Goal: Transaction & Acquisition: Purchase product/service

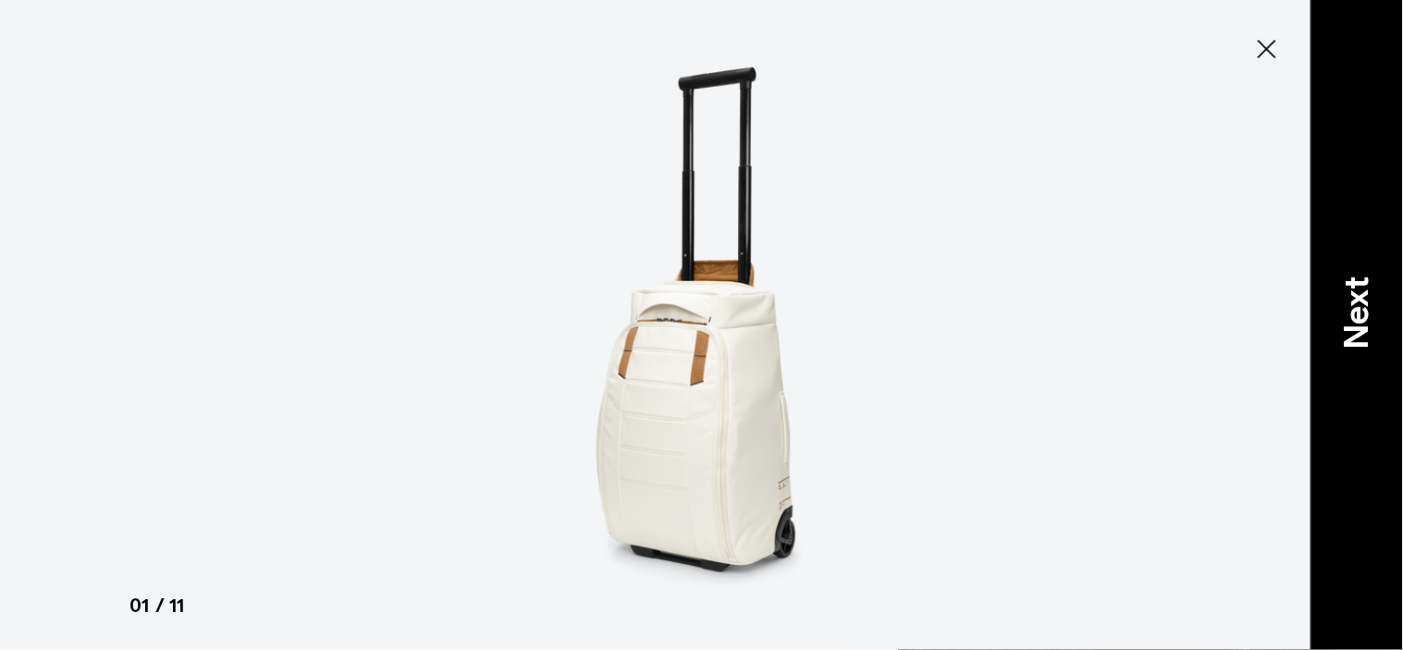
click at [1363, 306] on p "Next" at bounding box center [1357, 314] width 50 height 73
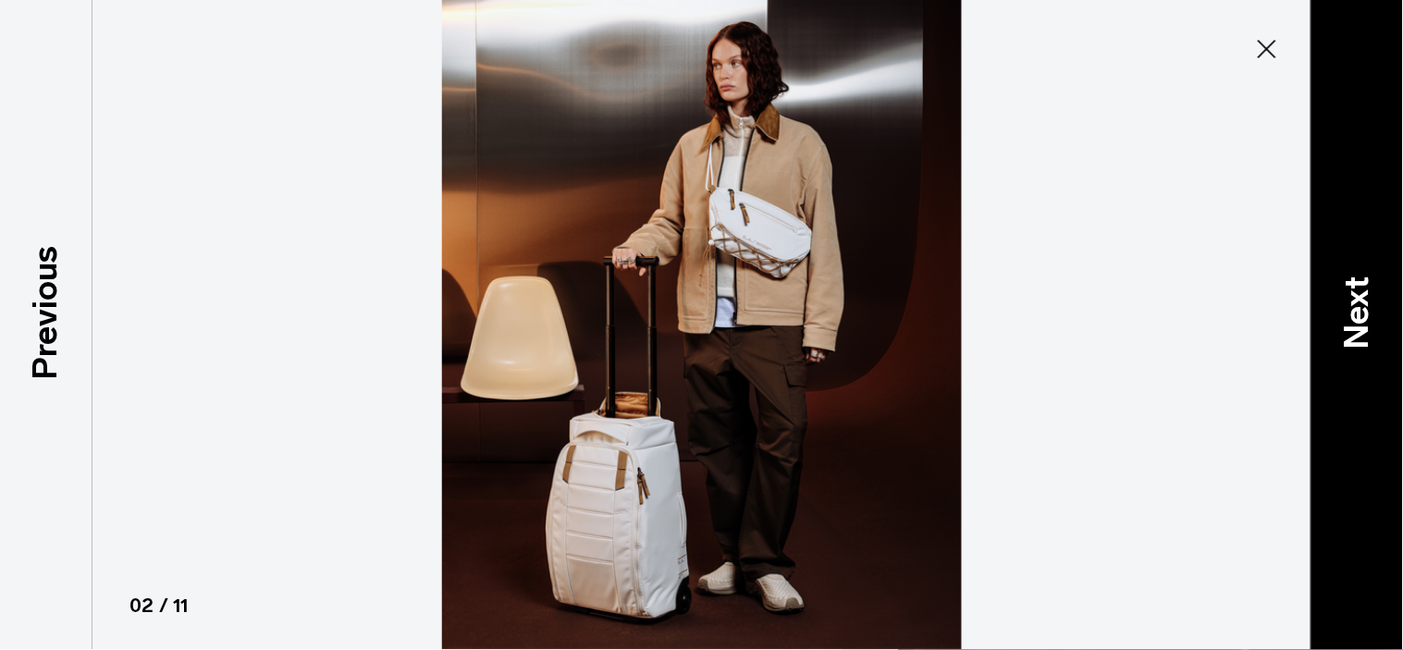
click at [1382, 274] on div "Next" at bounding box center [1357, 325] width 93 height 650
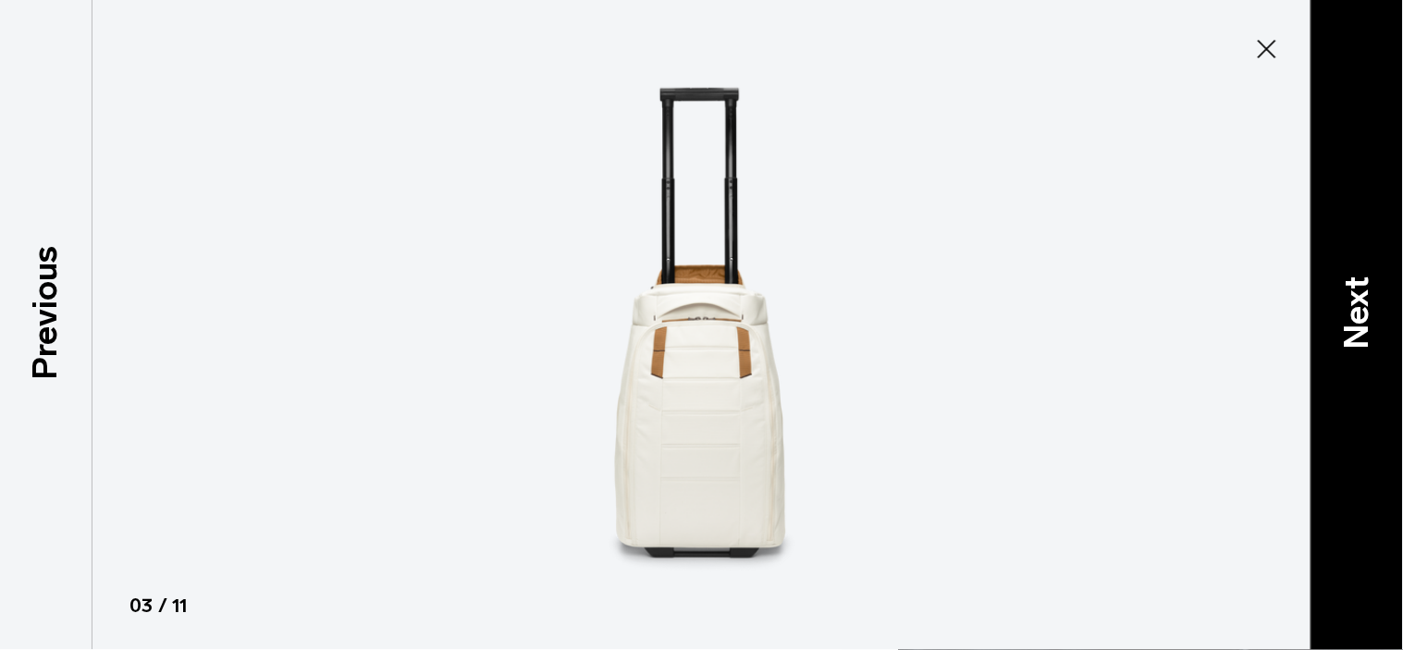
click at [1330, 315] on div "Next" at bounding box center [1357, 325] width 93 height 650
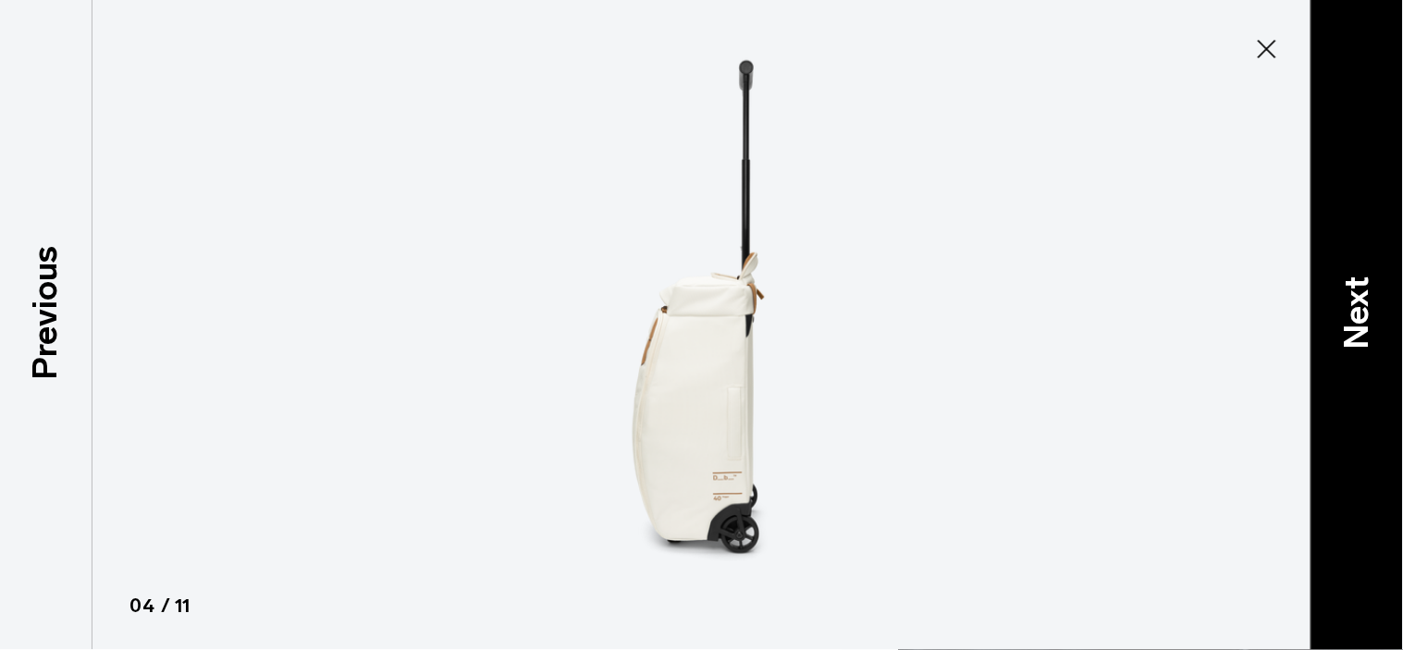
click at [1347, 329] on p "Next" at bounding box center [1357, 314] width 50 height 73
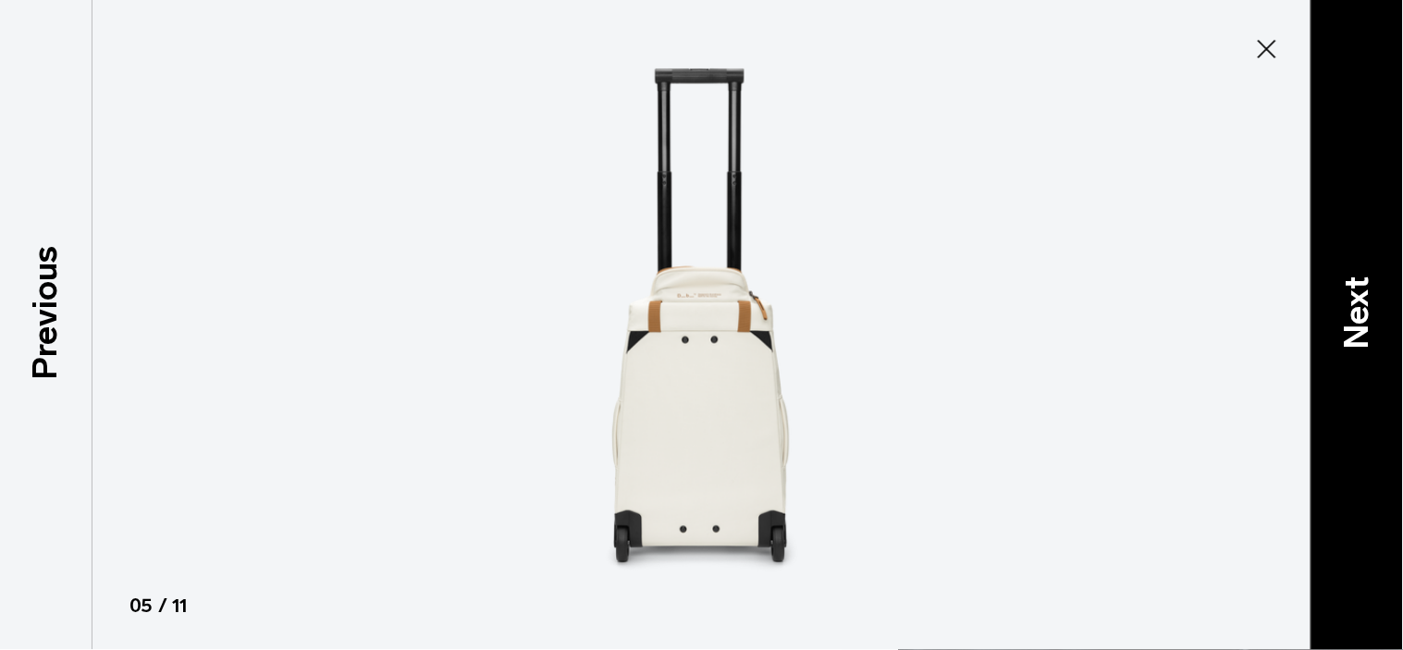
click at [1347, 329] on p "Next" at bounding box center [1357, 314] width 50 height 73
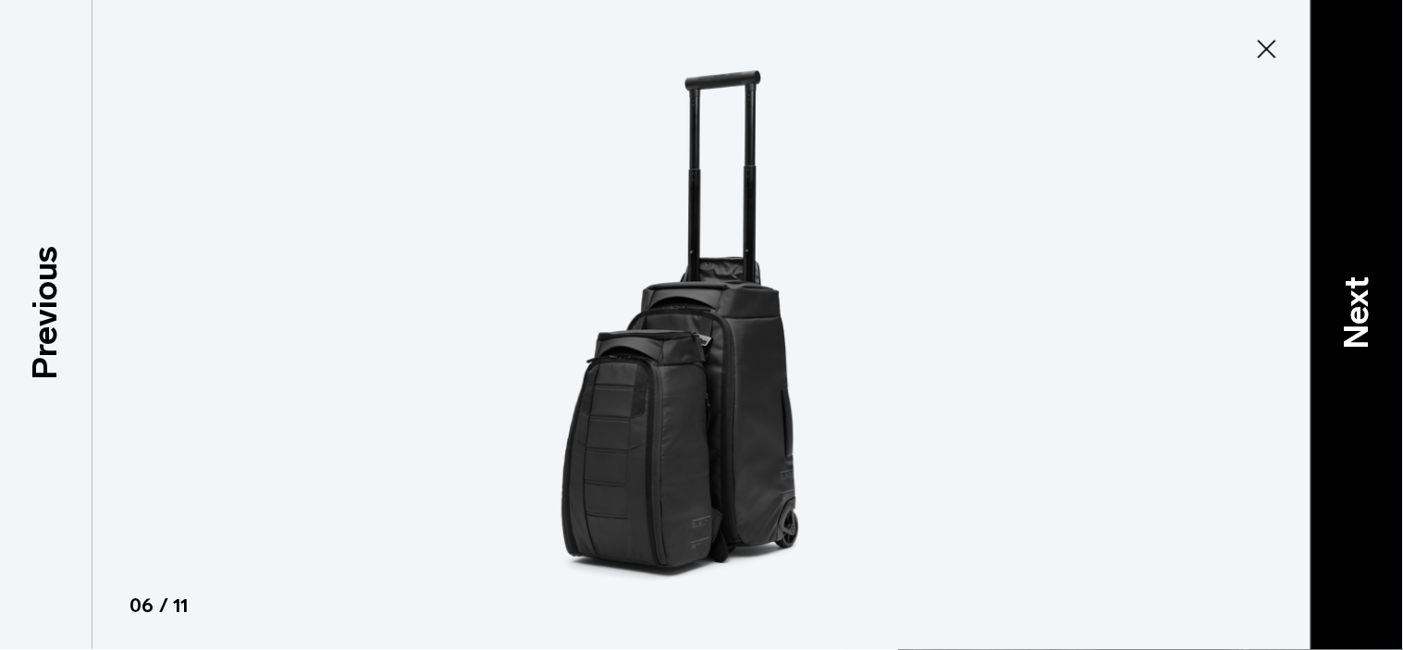
click at [1347, 329] on p "Next" at bounding box center [1357, 314] width 50 height 73
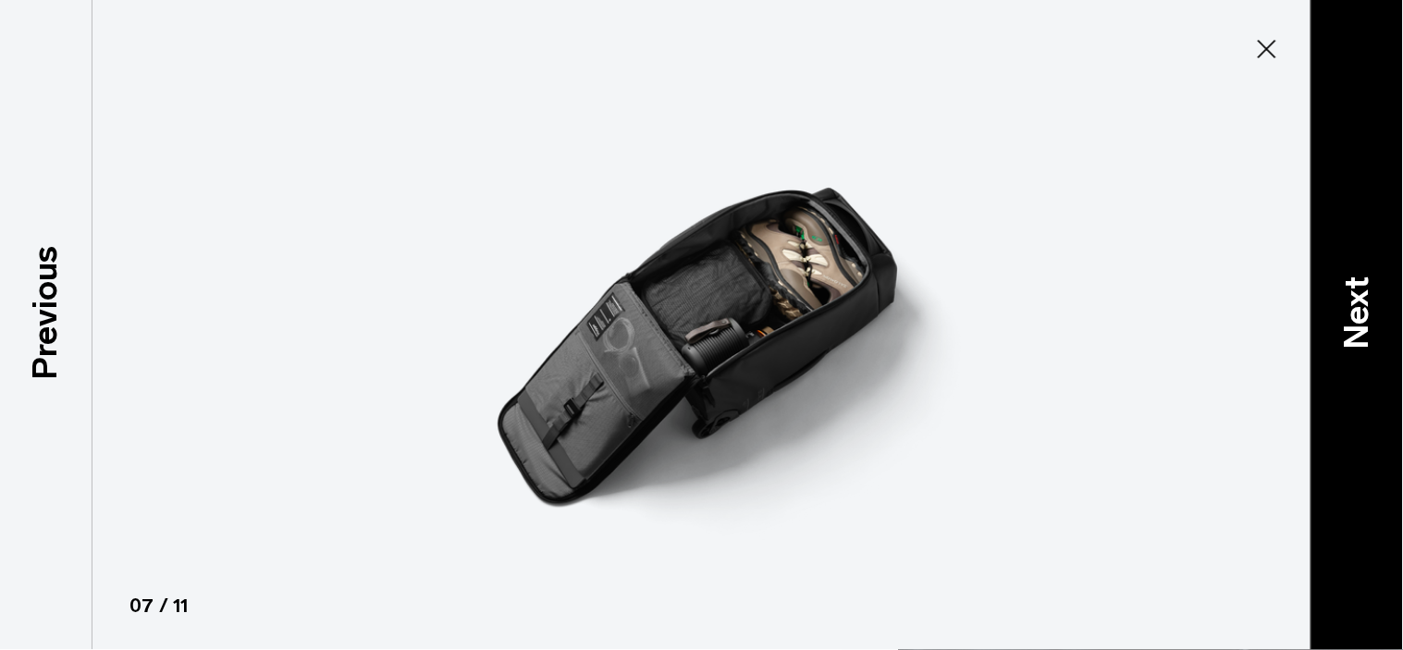
click at [1347, 329] on p "Next" at bounding box center [1357, 314] width 50 height 73
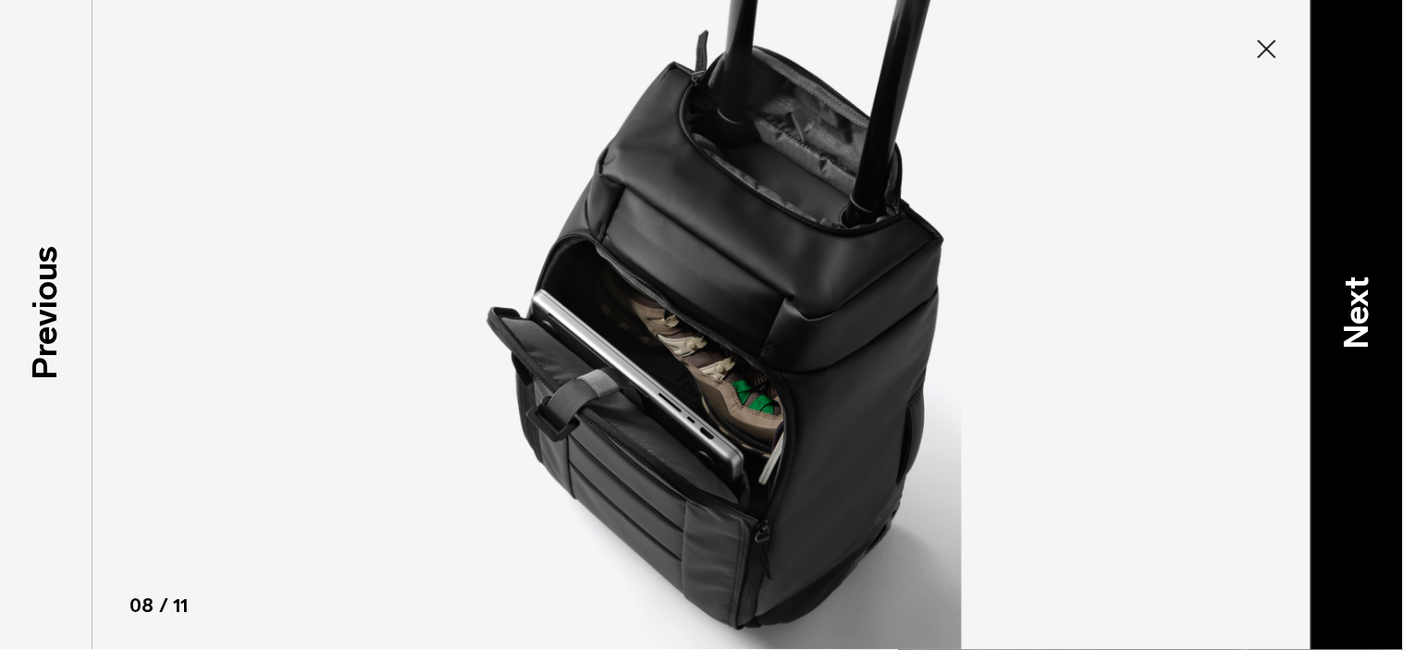
click at [1347, 329] on p "Next" at bounding box center [1357, 314] width 50 height 73
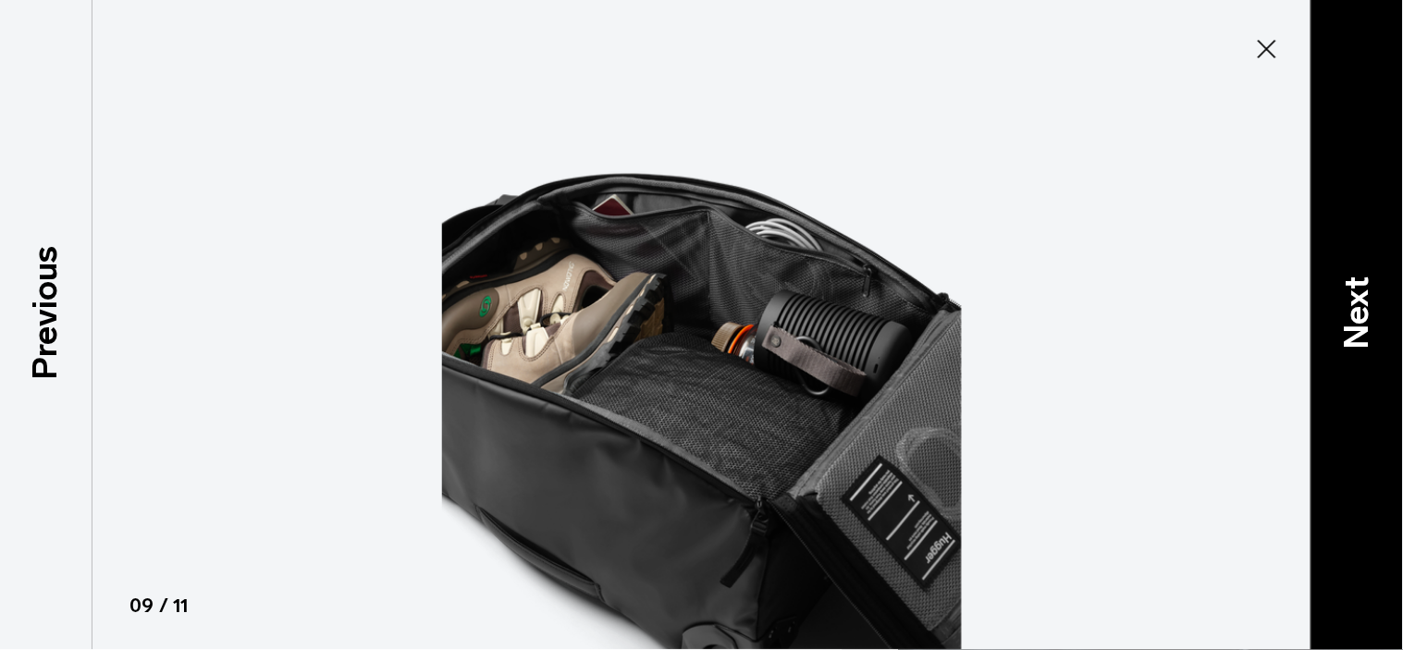
click at [1347, 329] on p "Next" at bounding box center [1357, 314] width 50 height 73
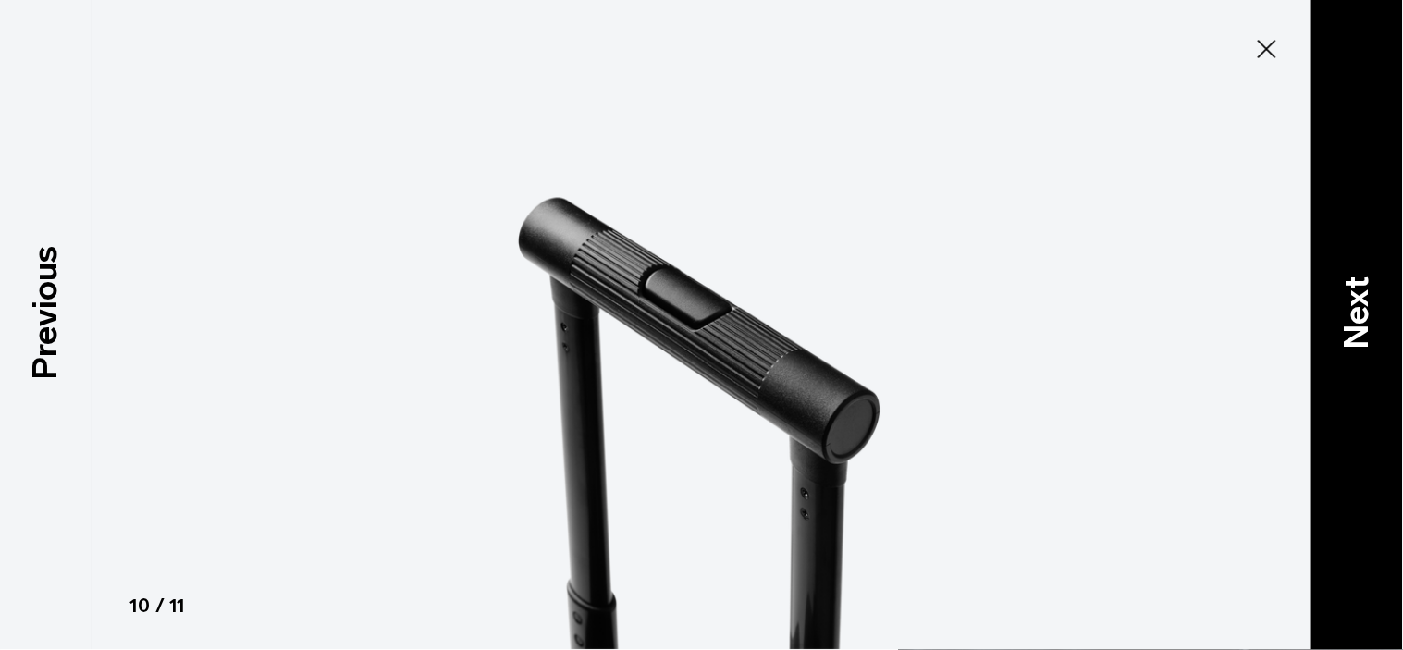
click at [1347, 329] on p "Next" at bounding box center [1357, 314] width 50 height 73
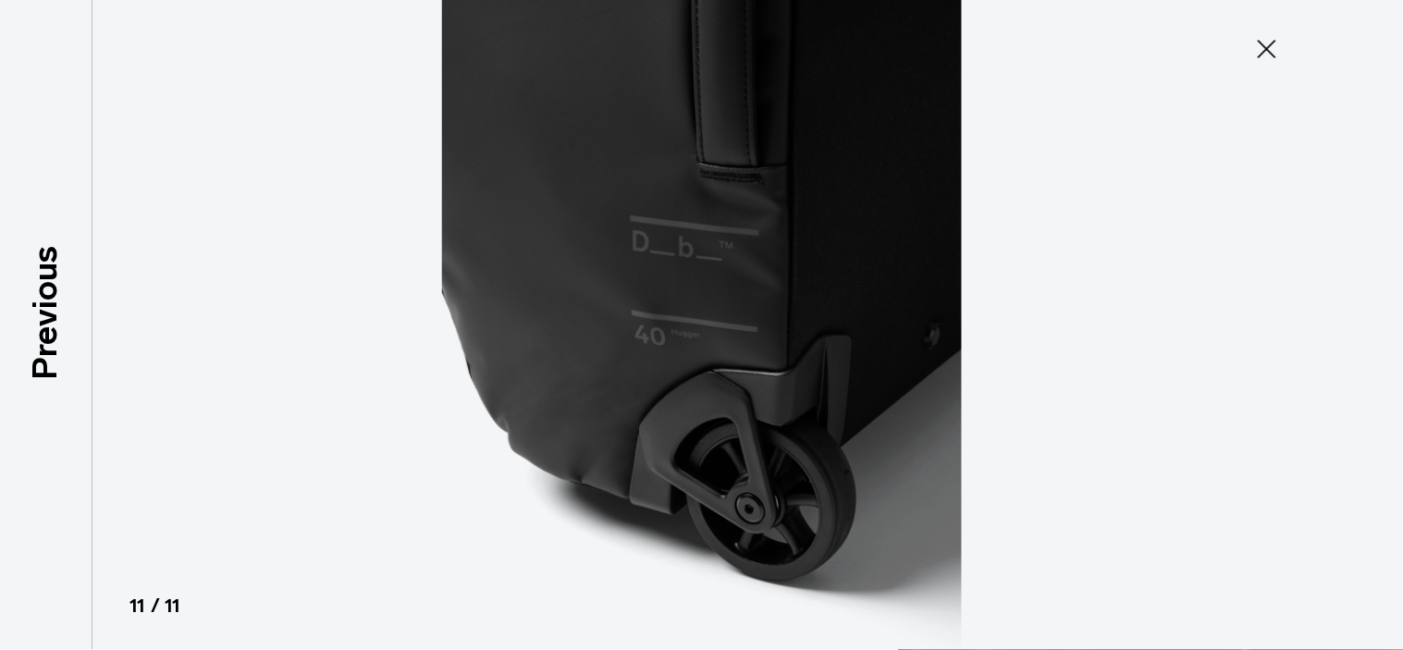
click at [1268, 50] on icon at bounding box center [1267, 49] width 19 height 19
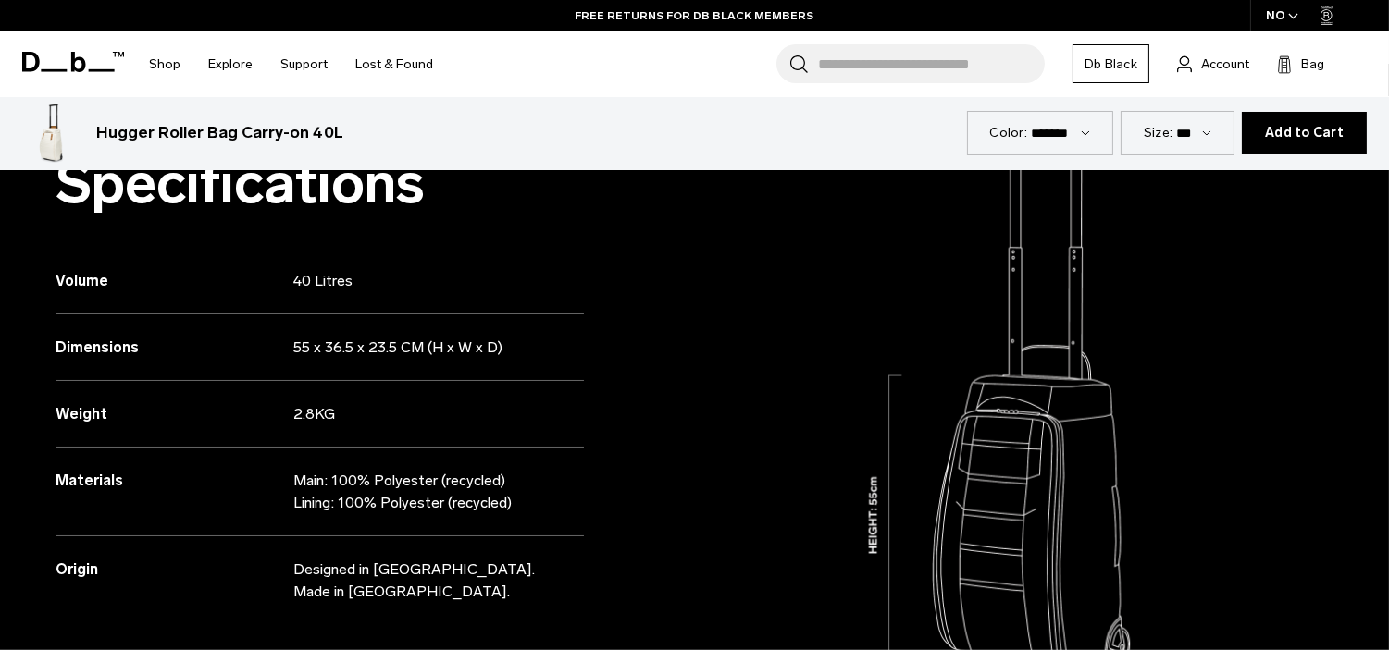
scroll to position [1537, 0]
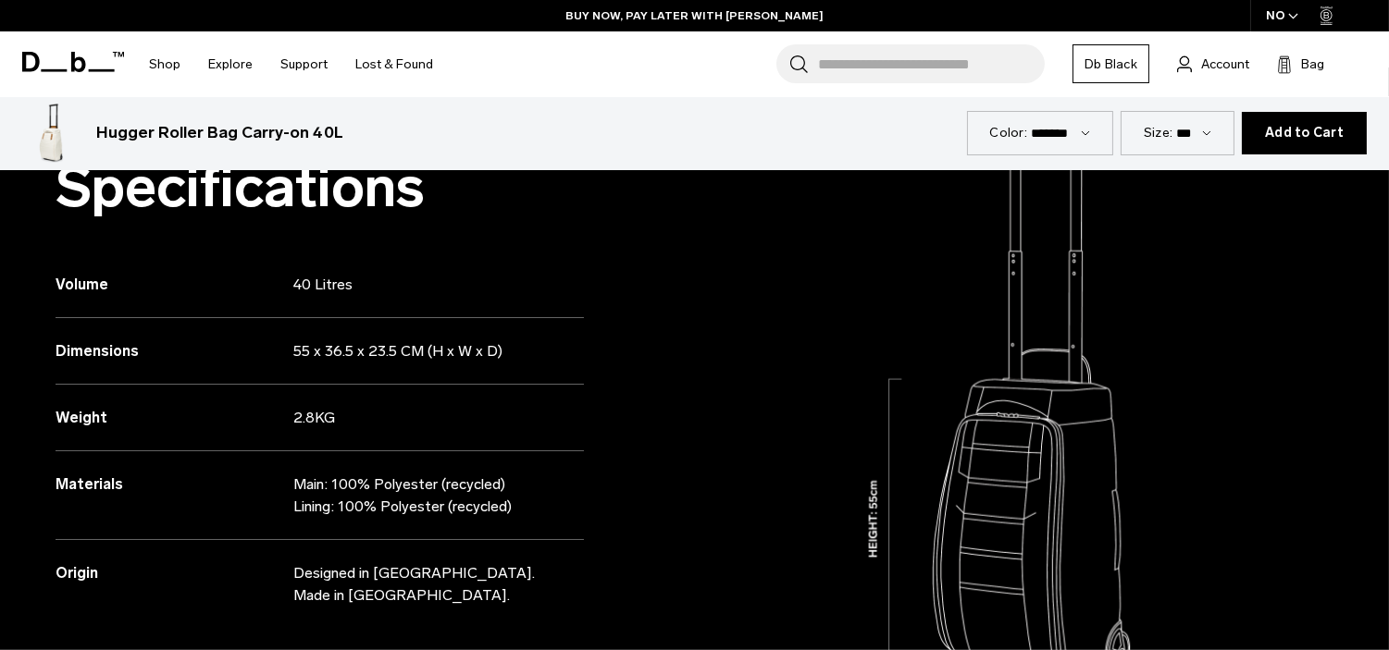
drag, startPoint x: 521, startPoint y: 509, endPoint x: 284, endPoint y: 479, distance: 238.7
click at [284, 479] on div "Materials Main: 100% Polyester (recycled) Lining: 100% Polyester (recycled)" at bounding box center [320, 495] width 528 height 89
copy div "Main: 100% Polyester (recycled) Lining: 100% Polyester (recycled)"
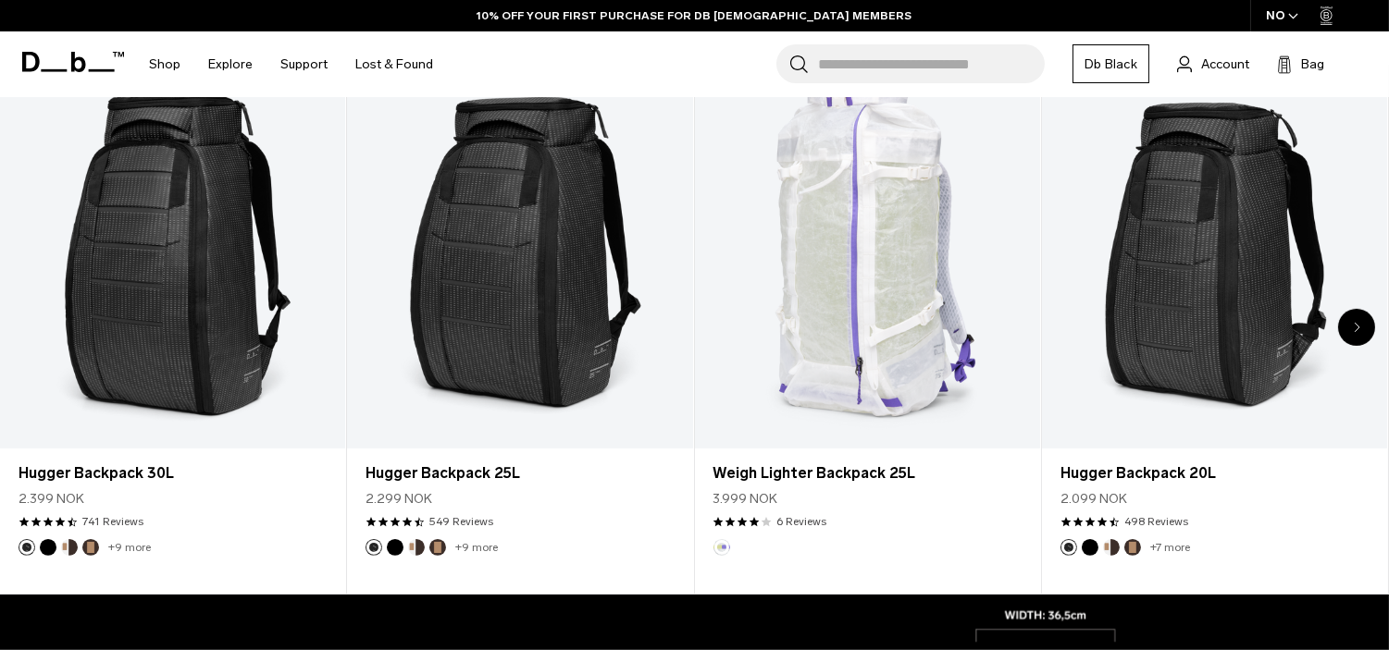
scroll to position [0, 0]
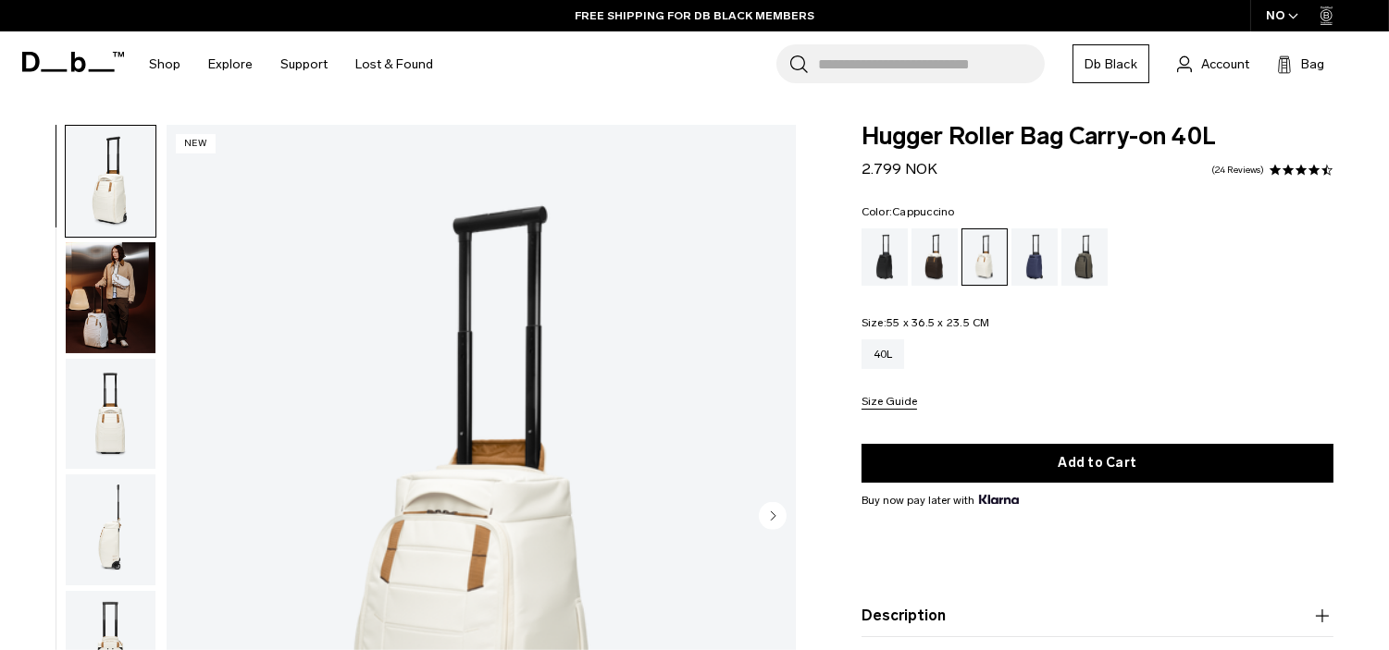
click at [927, 250] on div "Cappuccino" at bounding box center [934, 256] width 47 height 57
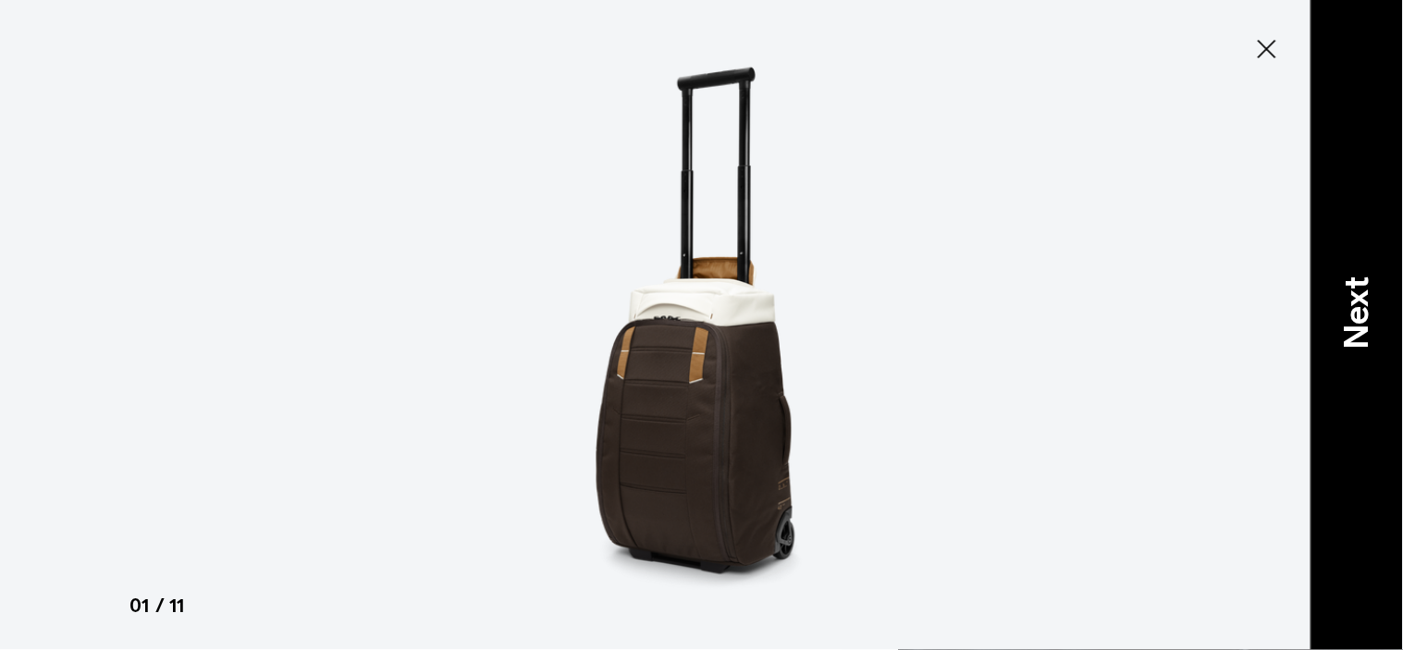
click at [1348, 331] on p "Next" at bounding box center [1357, 314] width 50 height 73
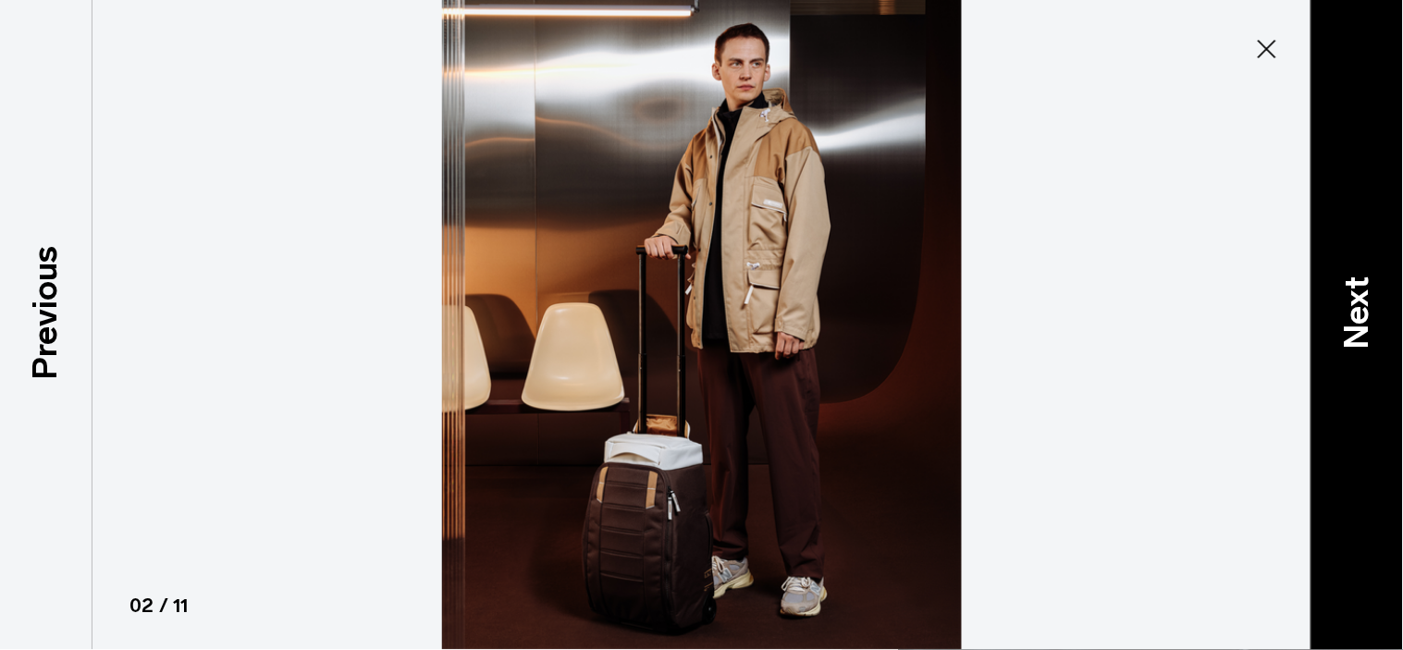
click at [1365, 284] on p "Next" at bounding box center [1357, 314] width 50 height 73
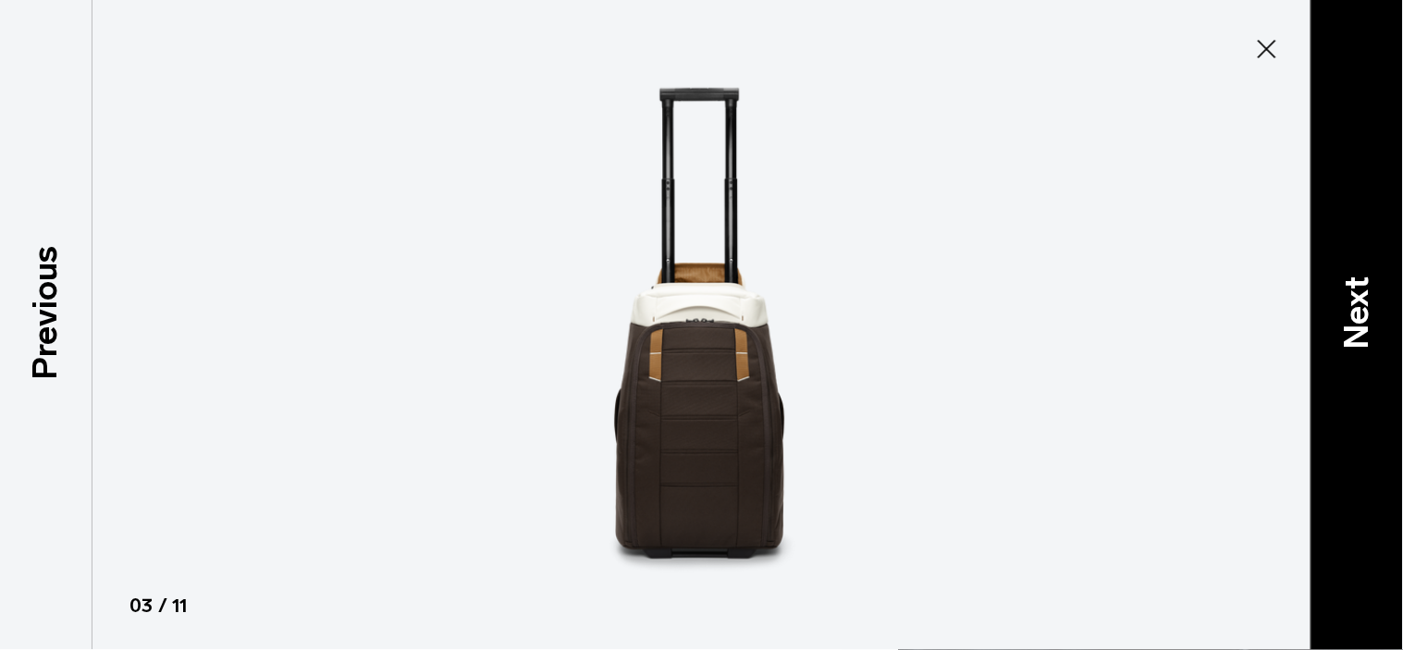
click at [1365, 284] on p "Next" at bounding box center [1357, 314] width 50 height 73
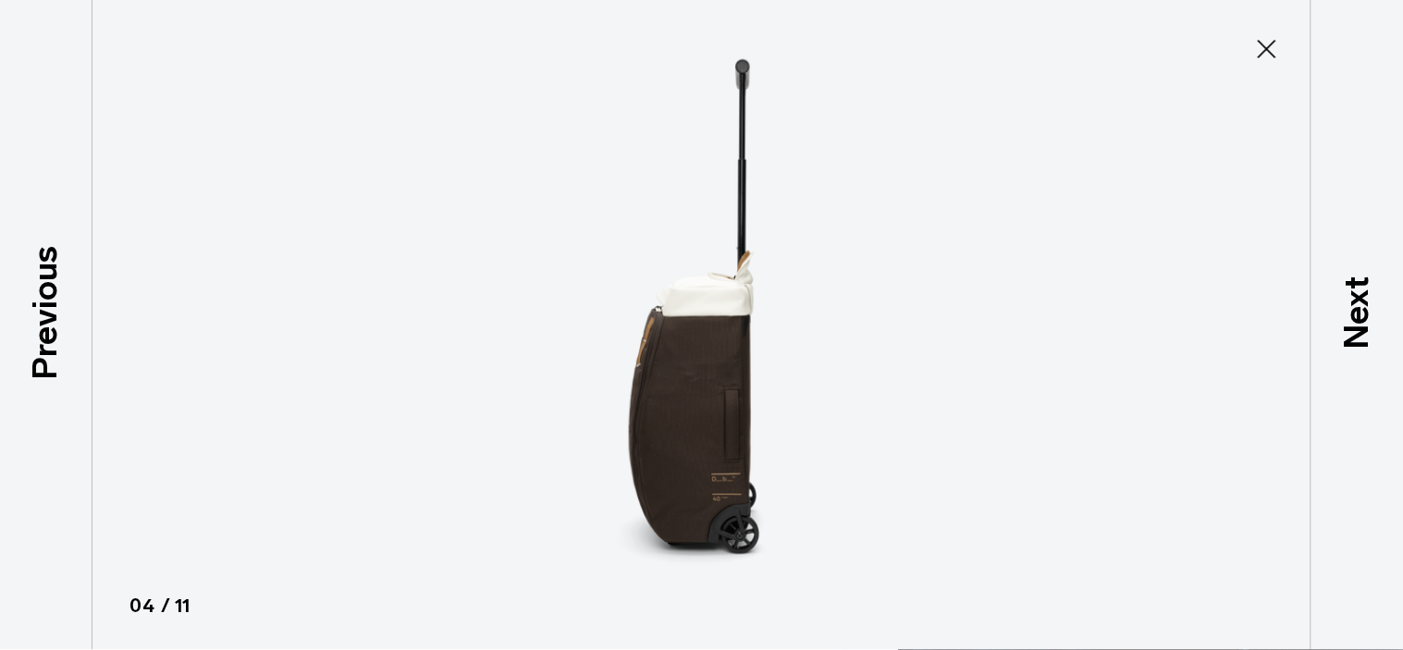
click at [1264, 44] on icon at bounding box center [1267, 49] width 19 height 19
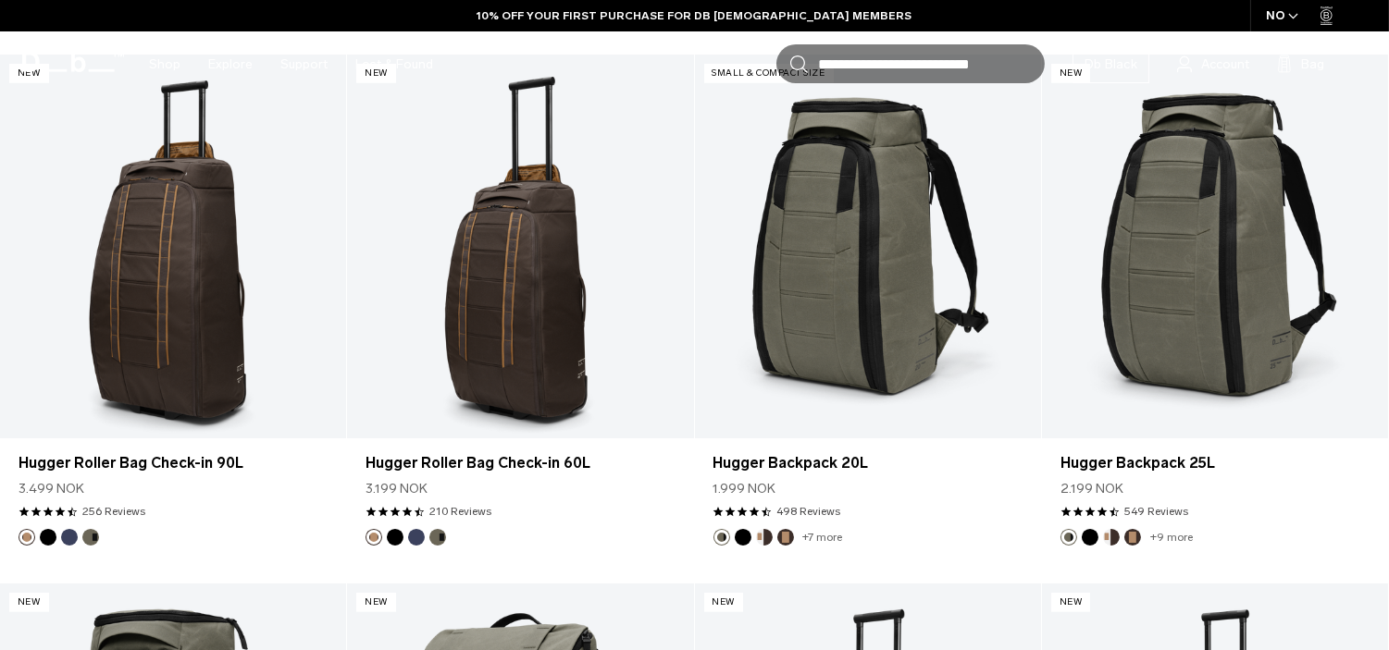
scroll to position [3253, 0]
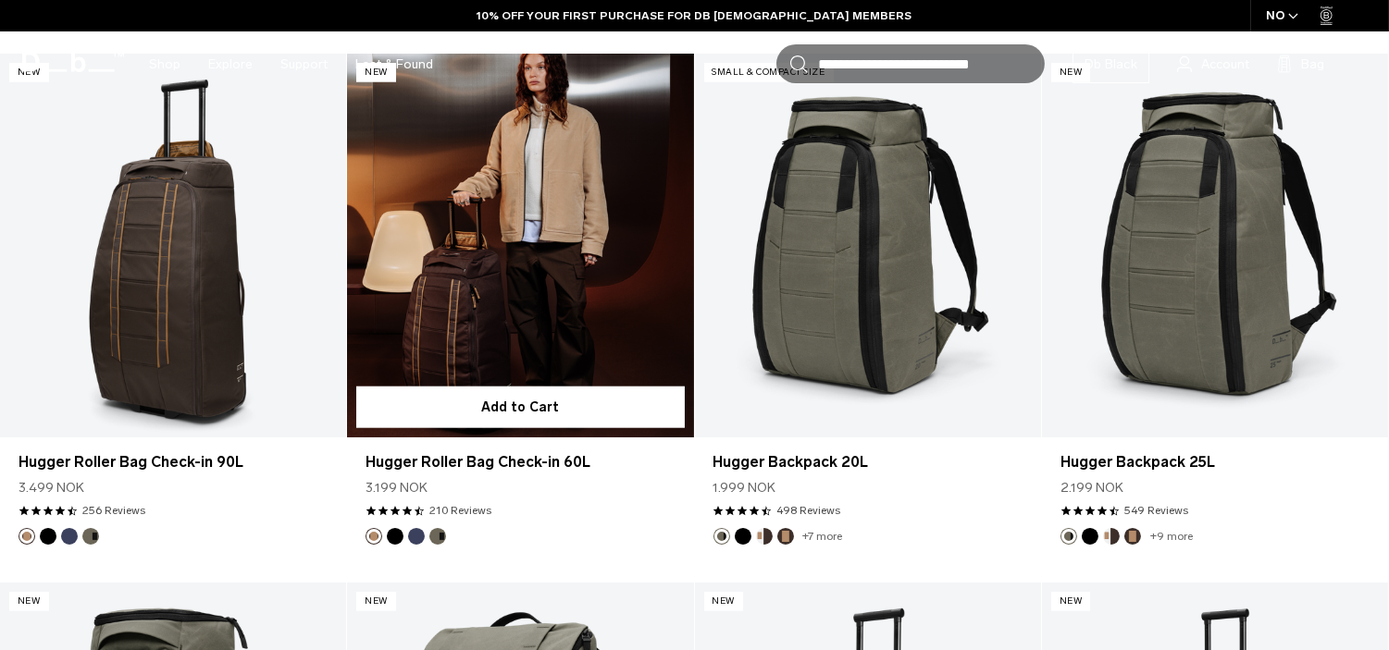
click at [475, 261] on link "Hugger Roller Bag Check-in 60L" at bounding box center [520, 246] width 346 height 385
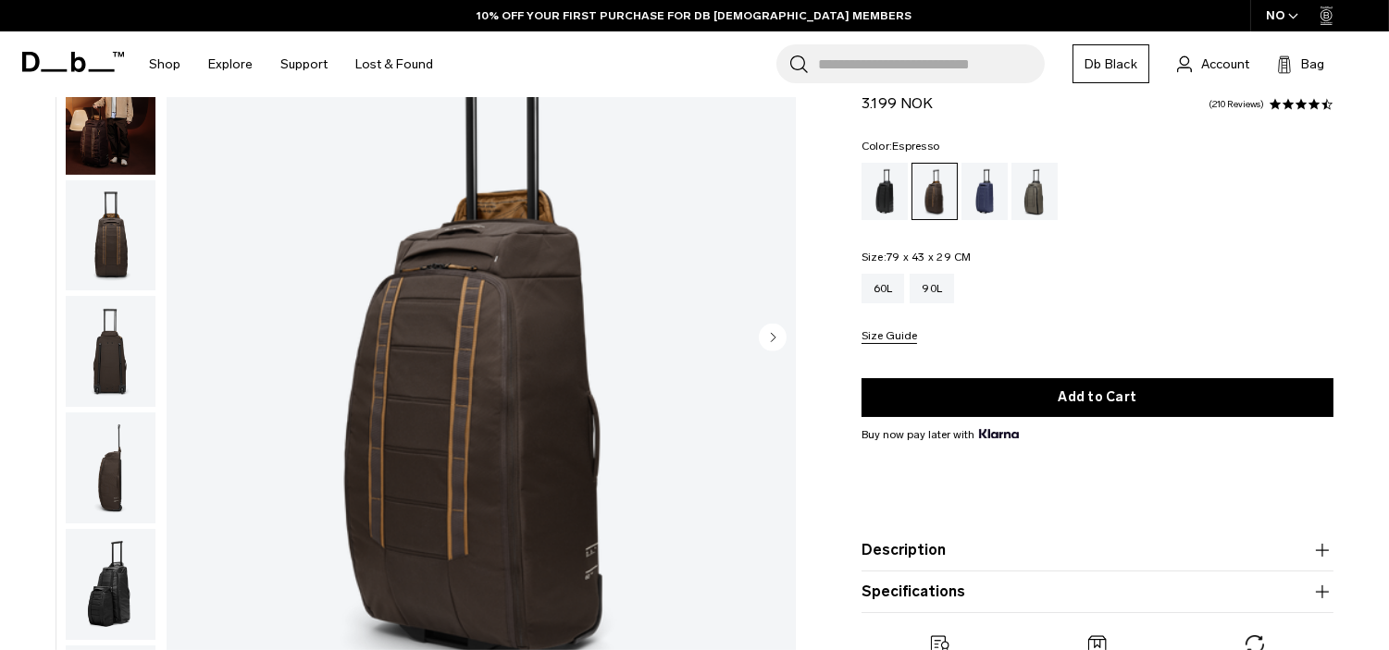
click at [455, 380] on img "1 / 11" at bounding box center [481, 338] width 629 height 785
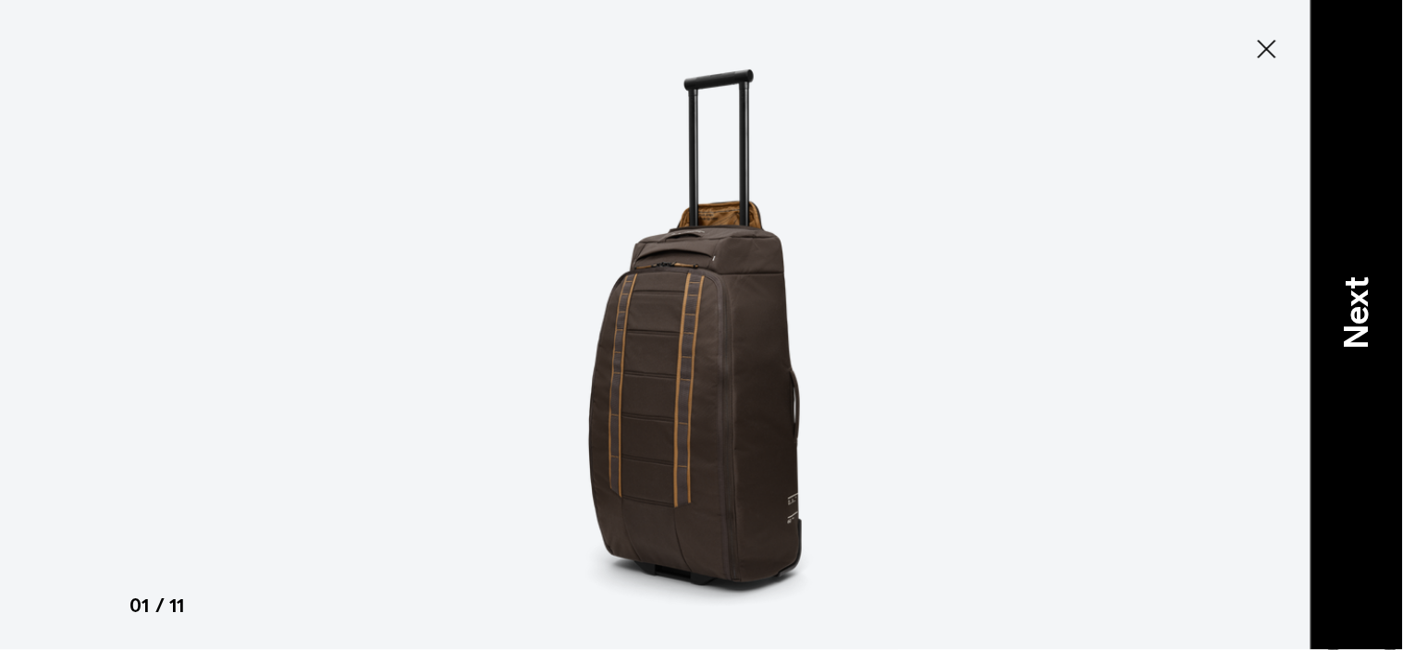
click at [1378, 318] on p "Next" at bounding box center [1357, 314] width 50 height 73
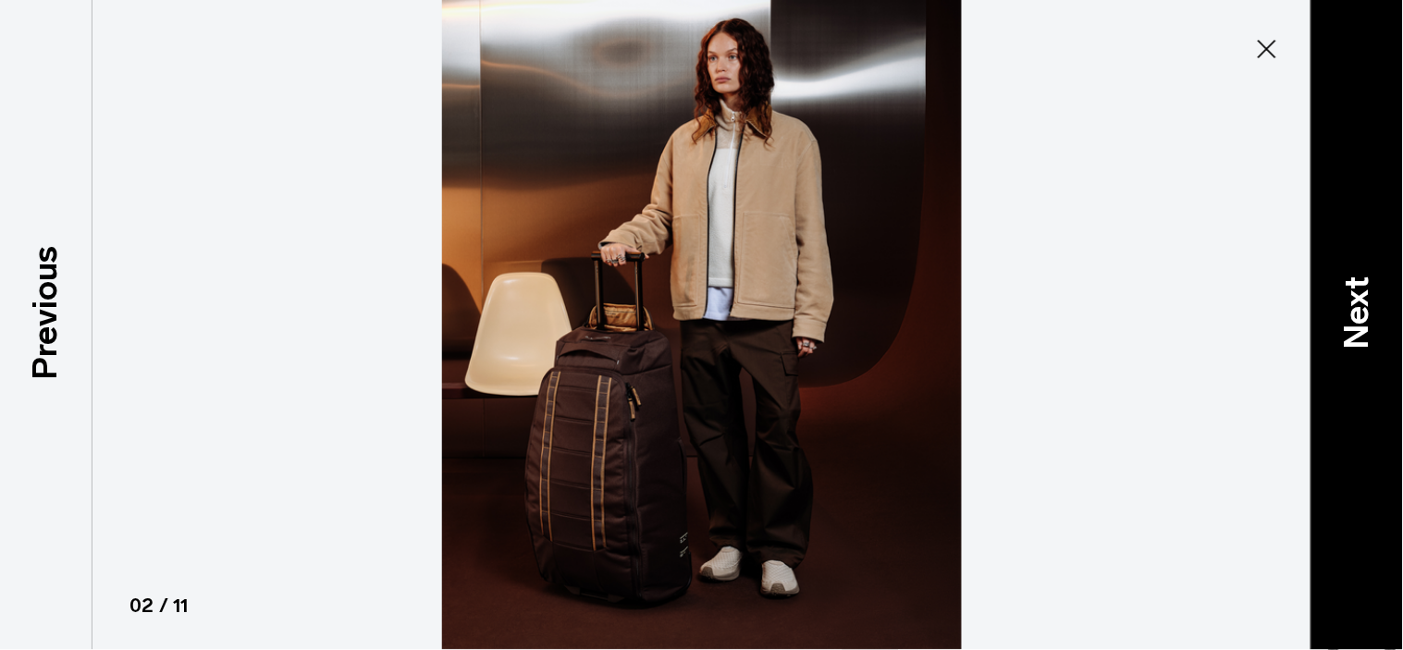
click at [1382, 290] on p "Next" at bounding box center [1357, 314] width 50 height 73
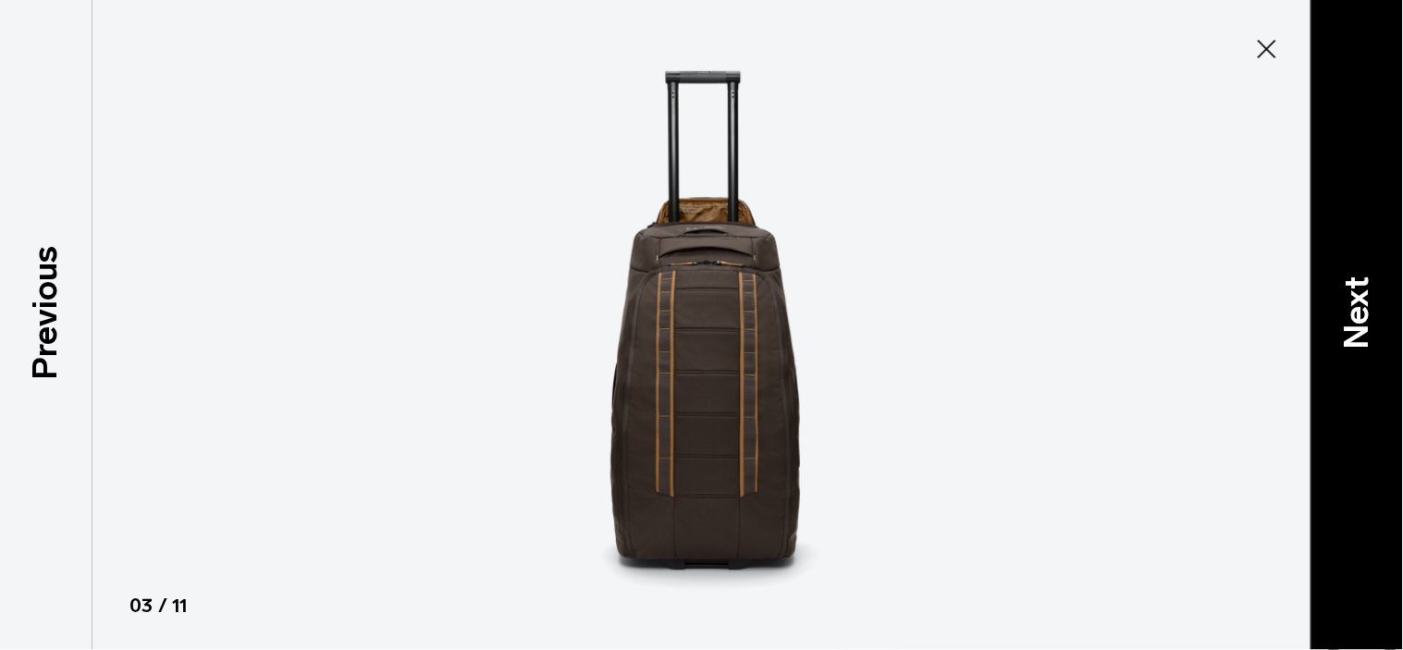
click at [1382, 290] on p "Next" at bounding box center [1357, 314] width 50 height 73
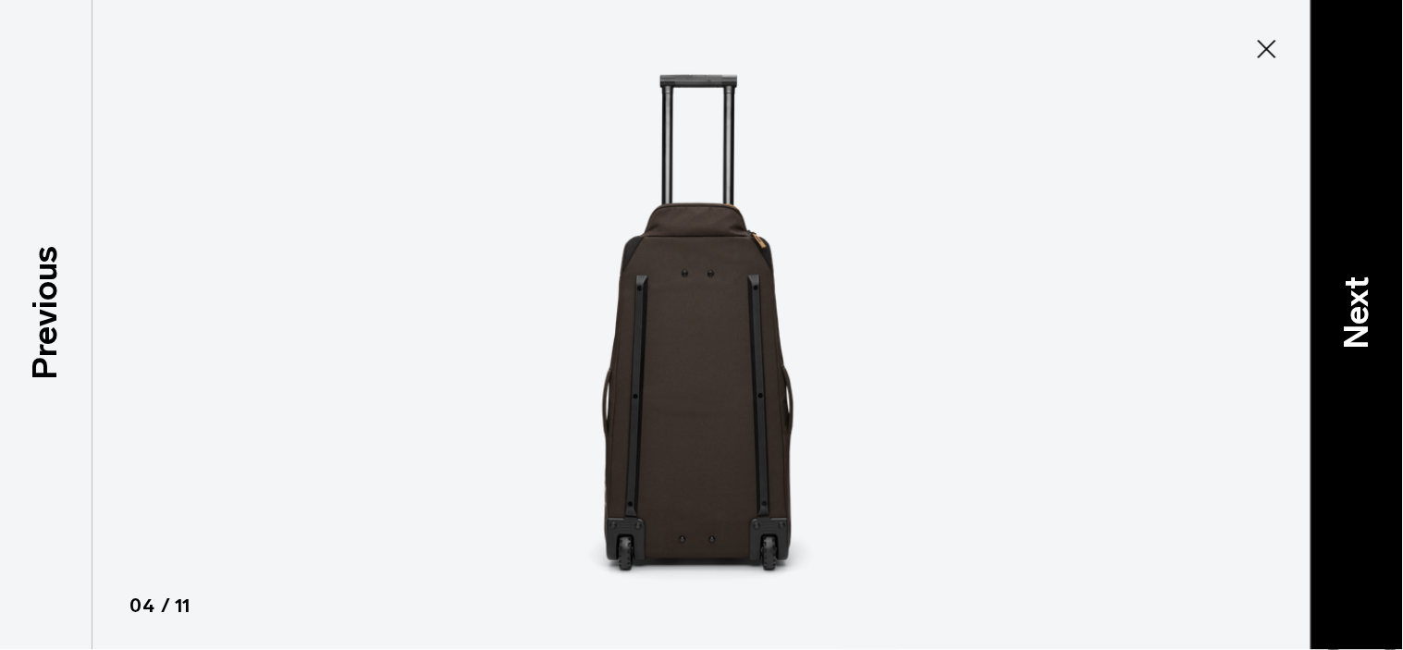
click at [1364, 285] on p "Next" at bounding box center [1357, 314] width 50 height 73
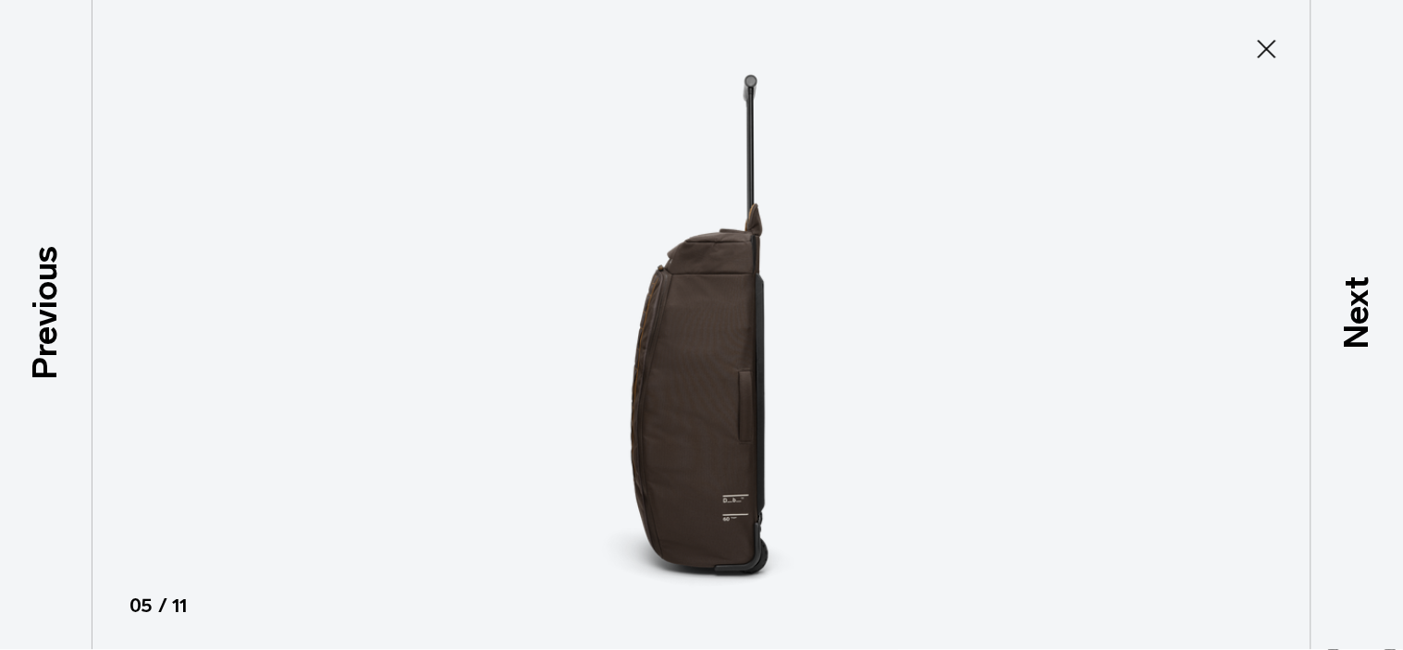
click at [1266, 53] on icon at bounding box center [1268, 49] width 30 height 30
click at [1264, 43] on div "Search for Bags, Luggage... Search Close Trending Products All Products Hugger …" at bounding box center [918, 64] width 942 height 66
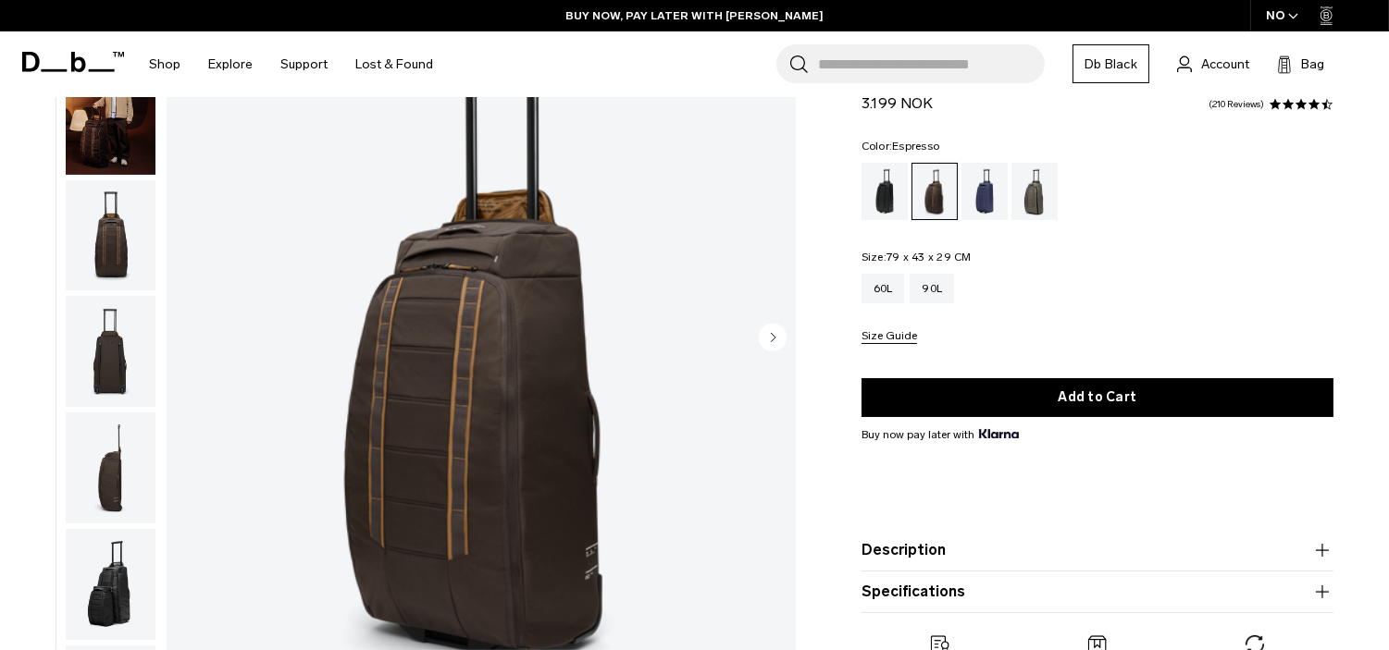
click at [1375, 262] on div "Hugger Roller Bag Check-in 60L 3.199 NOK 4.7 star rating 210 Reviews Color: Esp…" at bounding box center [1097, 387] width 583 height 656
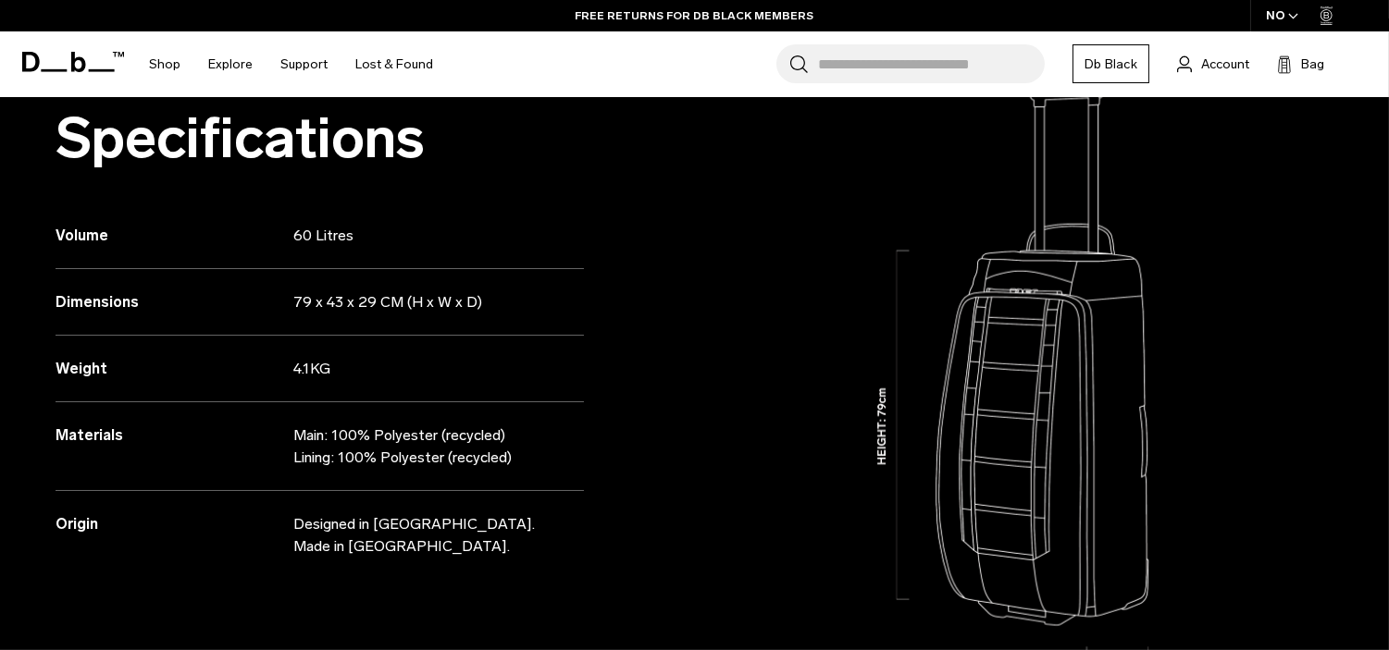
scroll to position [9, 0]
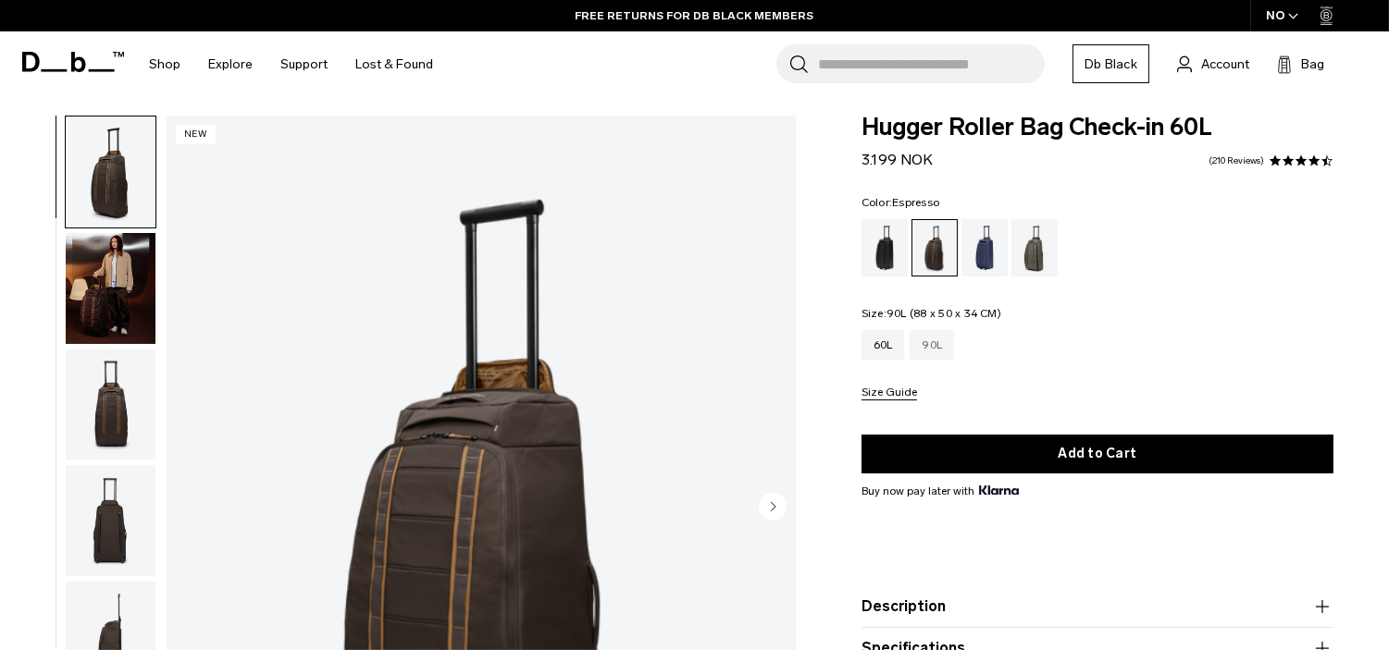
click at [932, 337] on div "90L" at bounding box center [931, 345] width 44 height 30
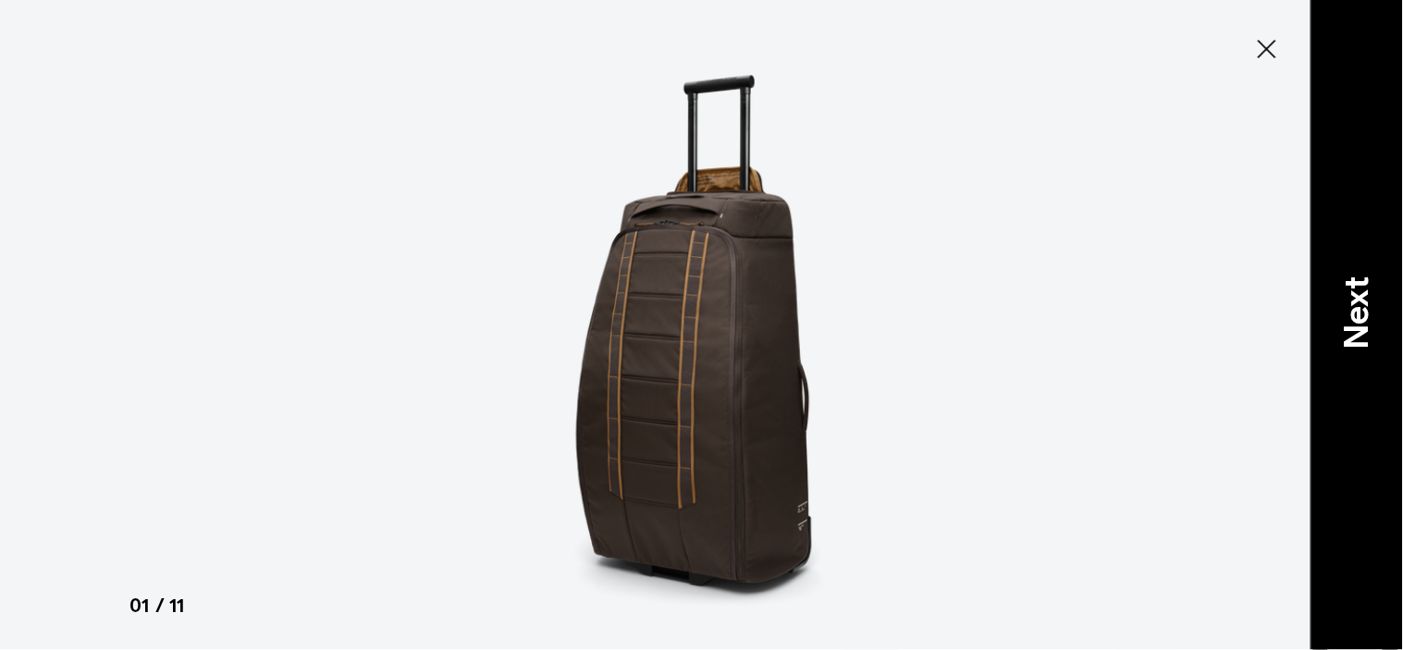
click at [1364, 321] on p "Next" at bounding box center [1357, 314] width 50 height 73
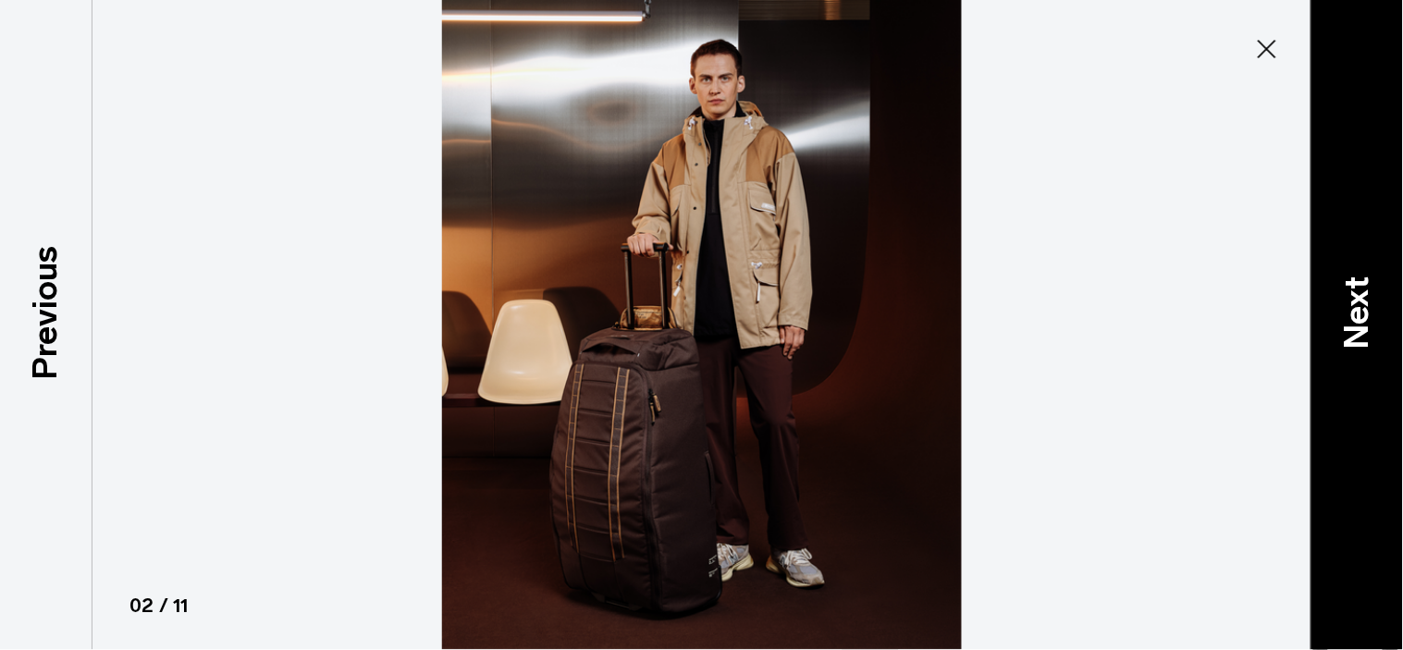
click at [1367, 345] on p "Next" at bounding box center [1357, 314] width 50 height 73
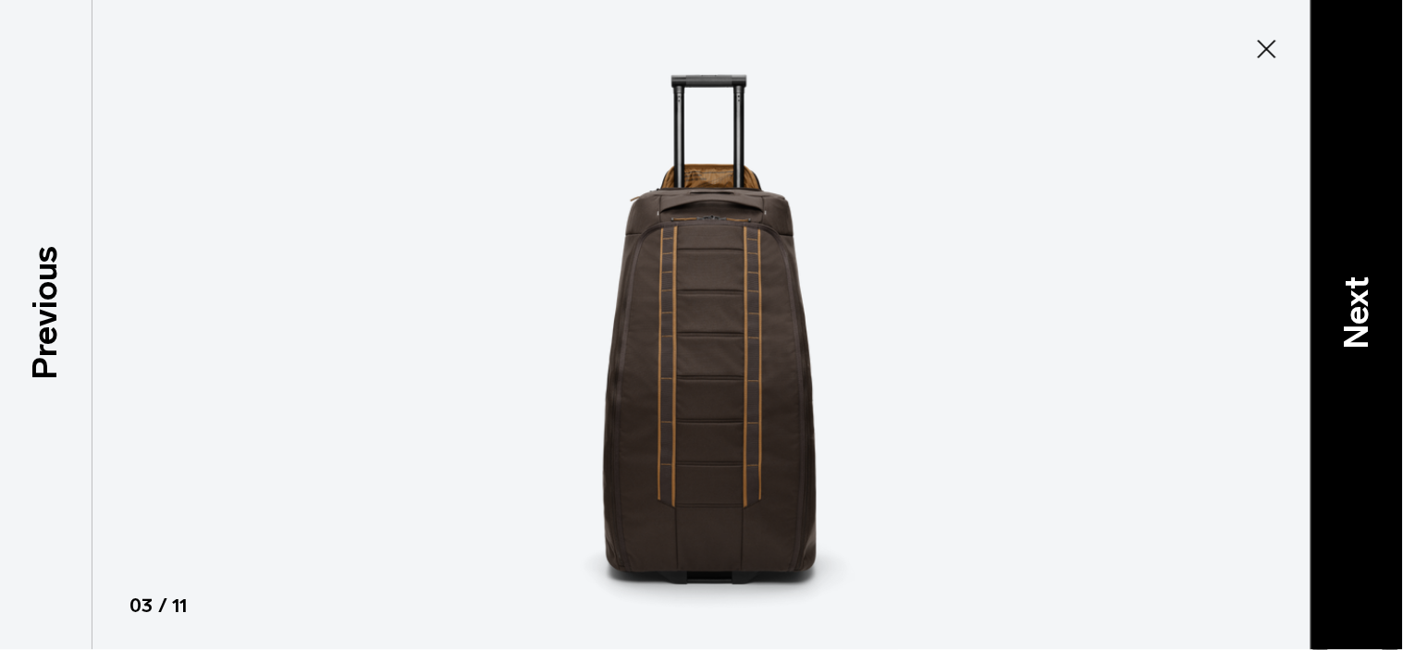
click at [1367, 345] on p "Next" at bounding box center [1357, 314] width 50 height 73
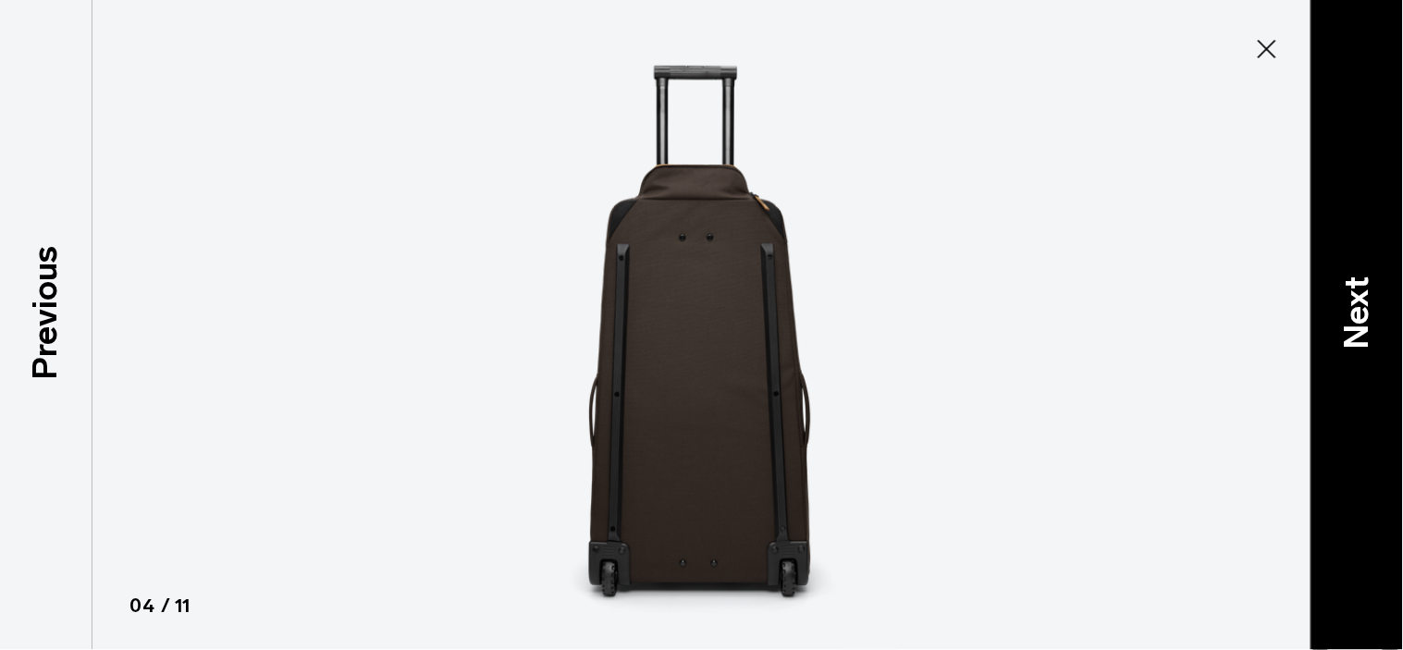
click at [1367, 345] on p "Next" at bounding box center [1357, 314] width 50 height 73
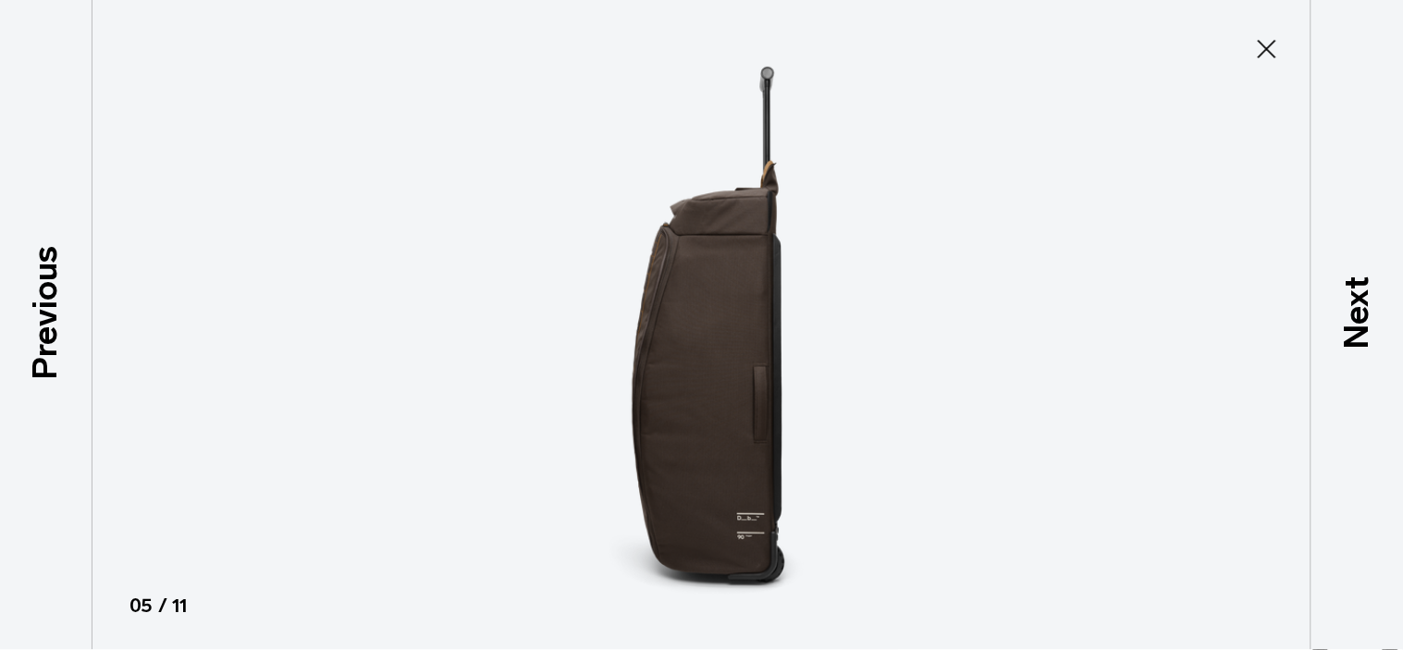
click at [1271, 44] on icon at bounding box center [1267, 49] width 19 height 19
